Goal: Task Accomplishment & Management: Manage account settings

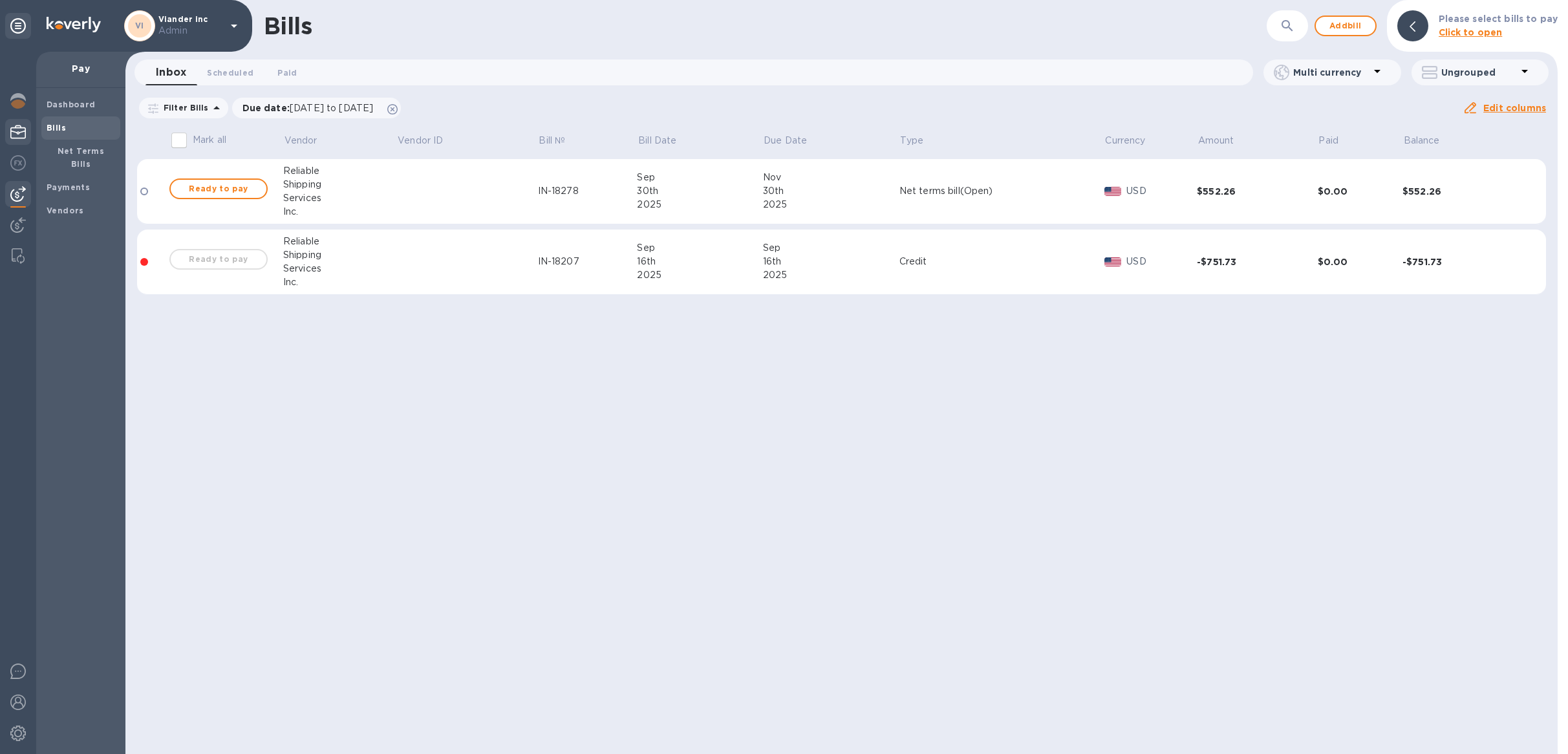
click at [21, 132] on img at bounding box center [18, 131] width 15 height 15
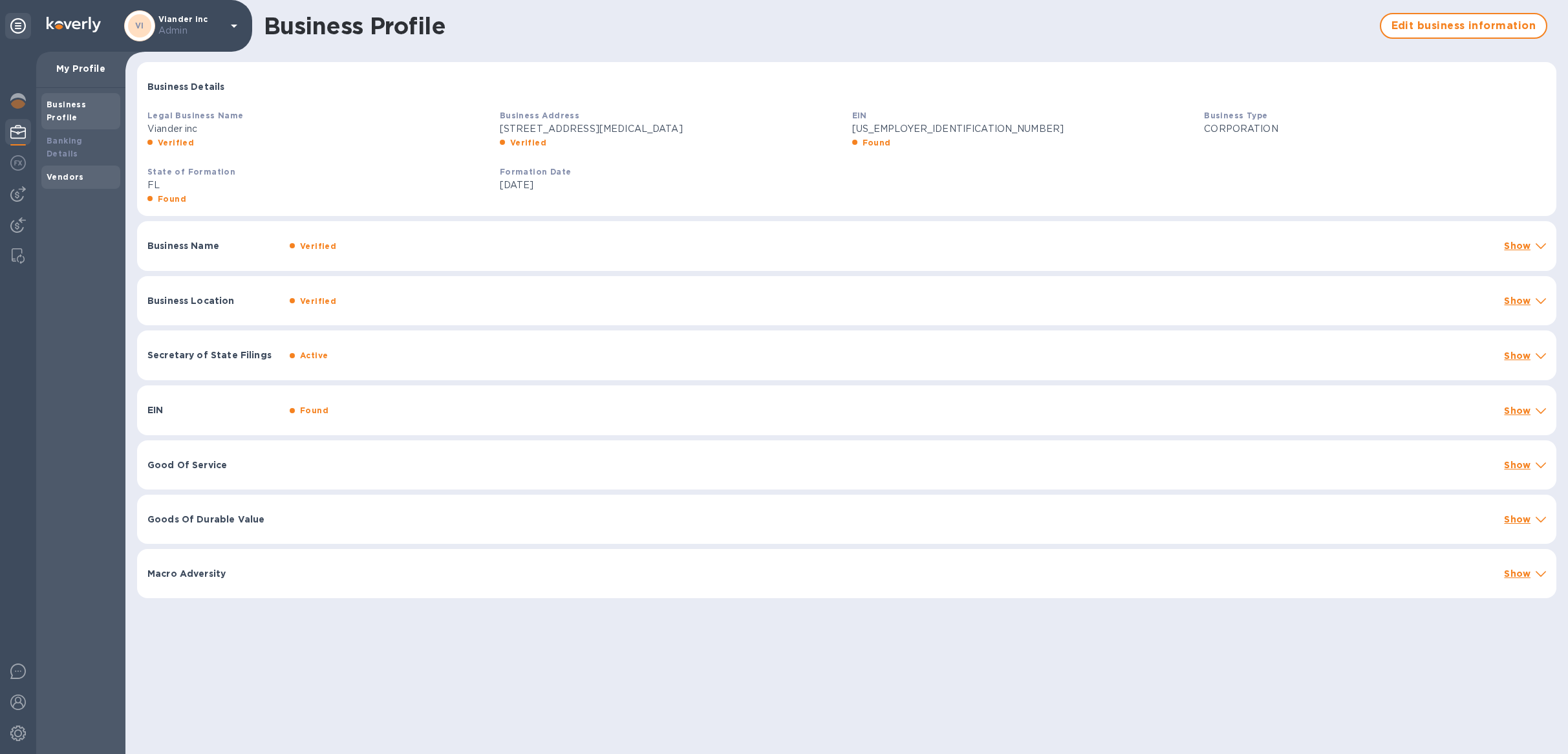
click at [75, 172] on b "Vendors" at bounding box center [65, 176] width 38 height 10
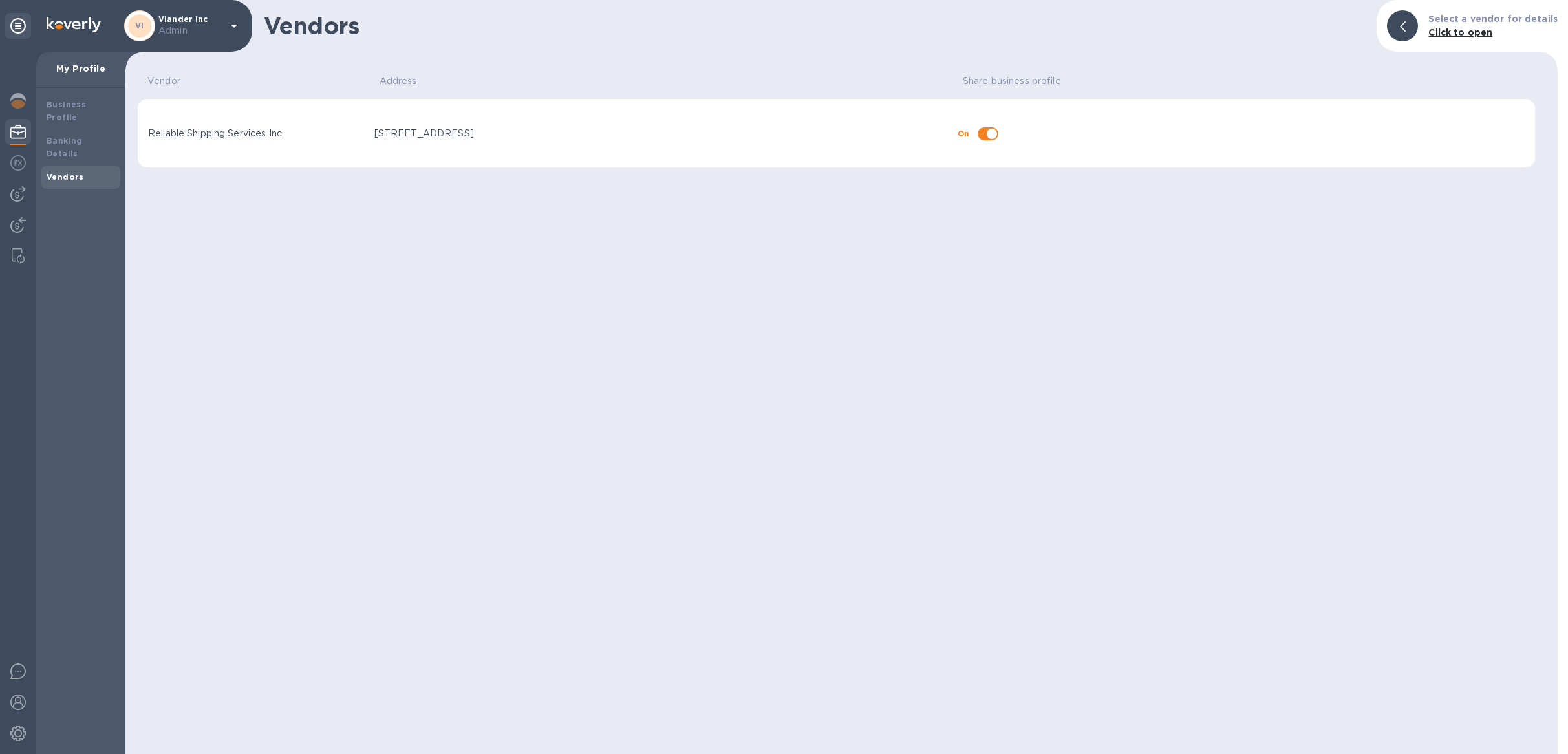
click at [833, 458] on div "Vendor Address Share business profile Reliable Shipping Services Inc. [STREET_A…" at bounding box center [841, 408] width 1409 height 691
click at [94, 129] on div "Banking Details" at bounding box center [80, 147] width 79 height 36
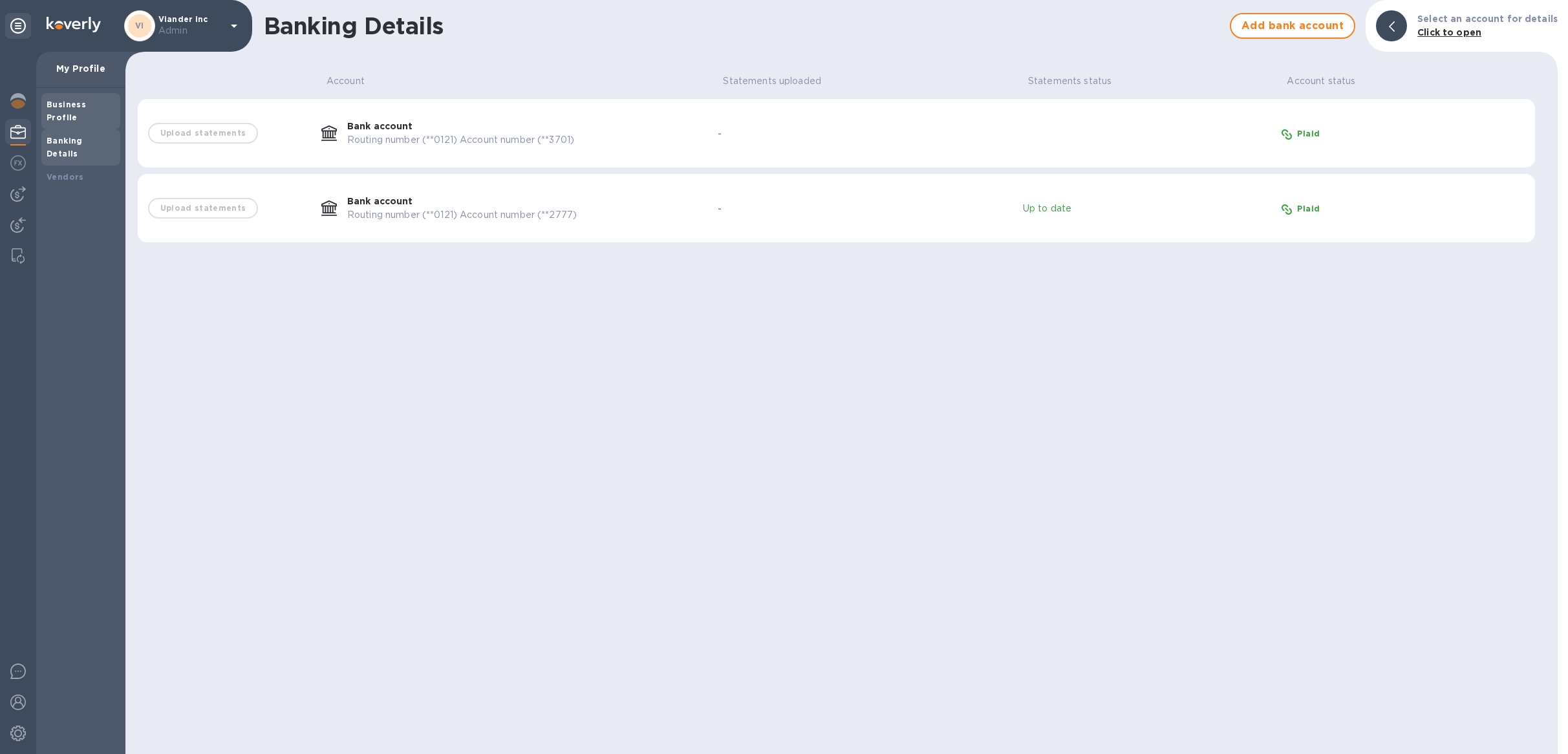
click at [86, 108] on b "Business Profile" at bounding box center [66, 111] width 39 height 23
